Goal: Transaction & Acquisition: Purchase product/service

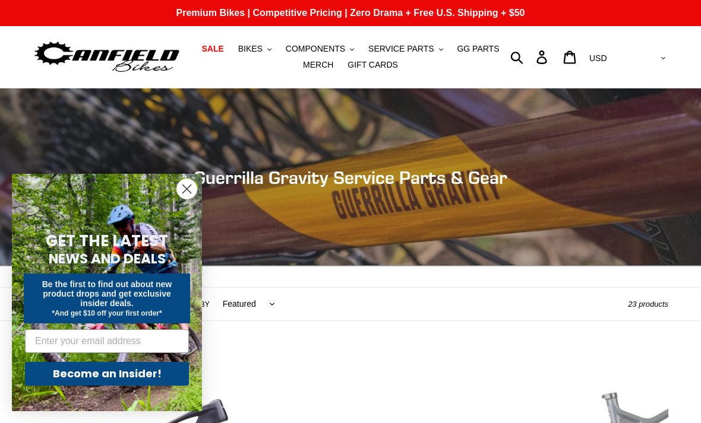
click at [189, 192] on icon "Close dialog" at bounding box center [187, 189] width 8 height 8
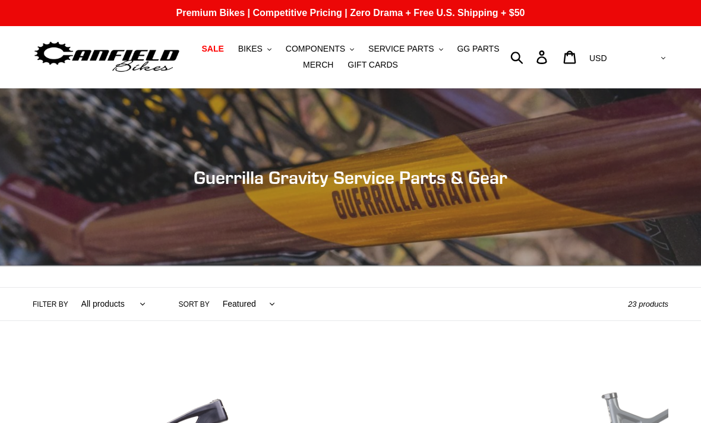
click at [260, 50] on span "BIKES" at bounding box center [250, 49] width 24 height 10
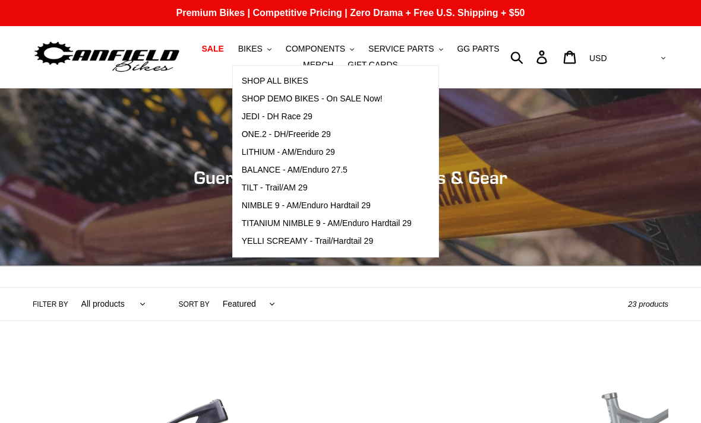
click at [308, 80] on span "SHOP ALL BIKES" at bounding box center [275, 81] width 67 height 10
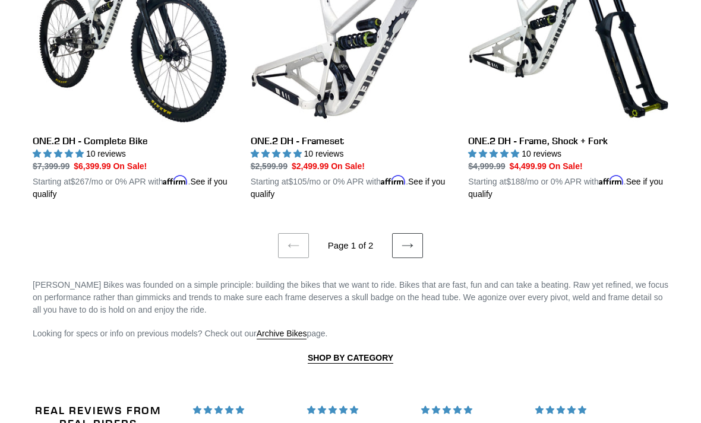
scroll to position [2444, 0]
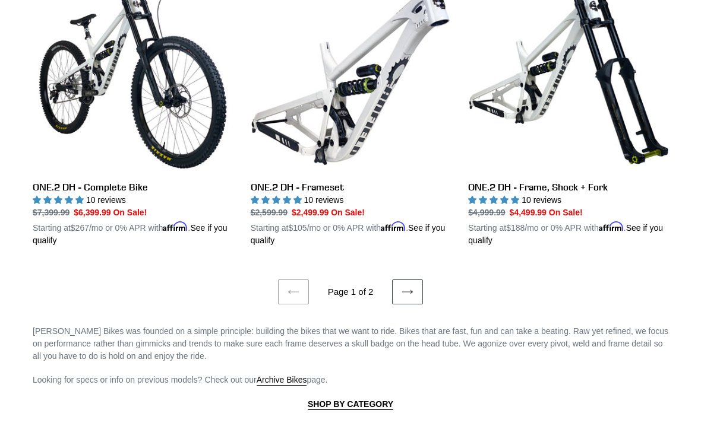
click at [409, 280] on link "Next page" at bounding box center [407, 292] width 31 height 25
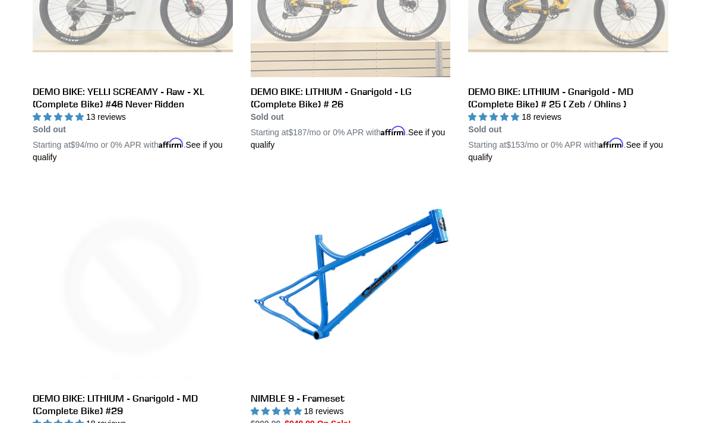
scroll to position [2011, 0]
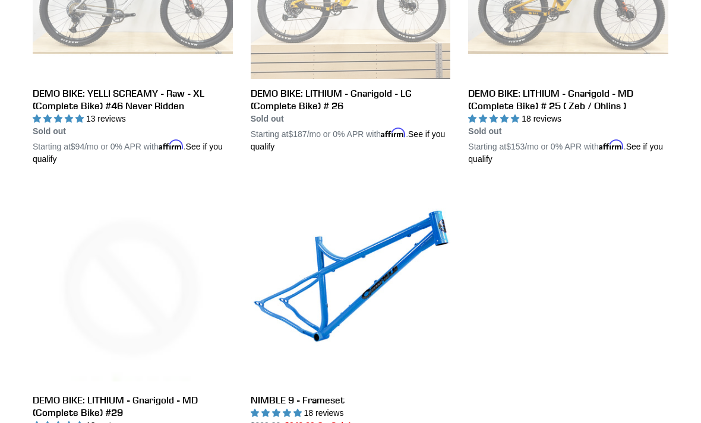
click at [381, 273] on link "NIMBLE 9 - Frameset" at bounding box center [351, 323] width 200 height 274
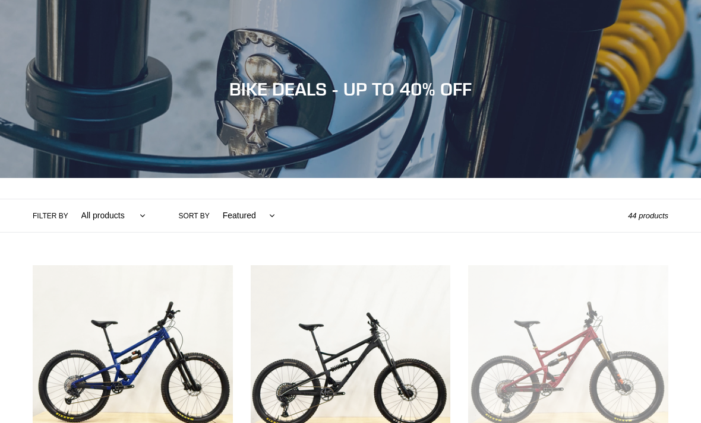
scroll to position [2049, 0]
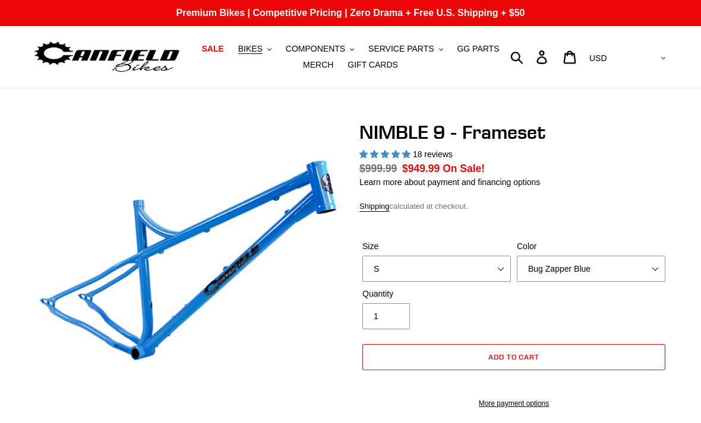
select select "highest-rating"
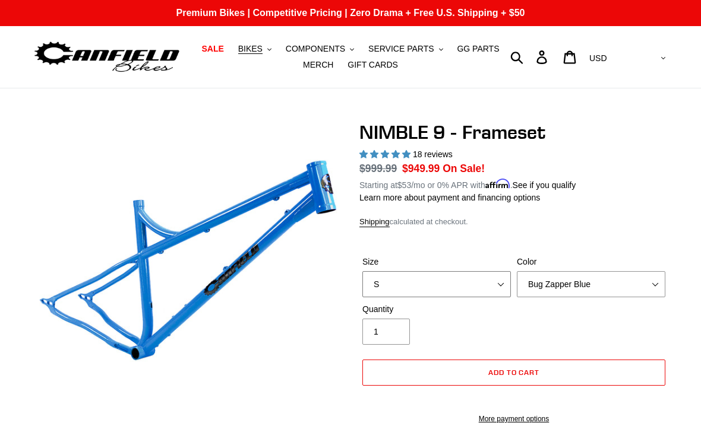
click at [496, 284] on select "S M L XL" at bounding box center [436, 284] width 148 height 26
select select "L"
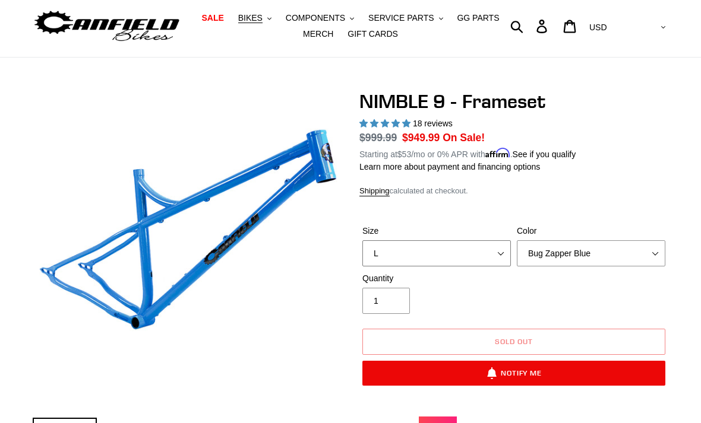
scroll to position [31, 0]
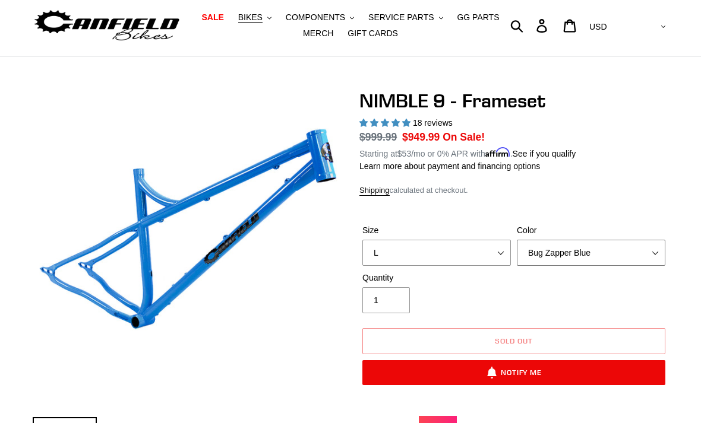
click at [655, 258] on select "Bug Zapper Blue Purple Haze -Sold Out Galaxy Black" at bounding box center [591, 253] width 148 height 26
select select "Galaxy Black"
